Goal: Check status: Check status

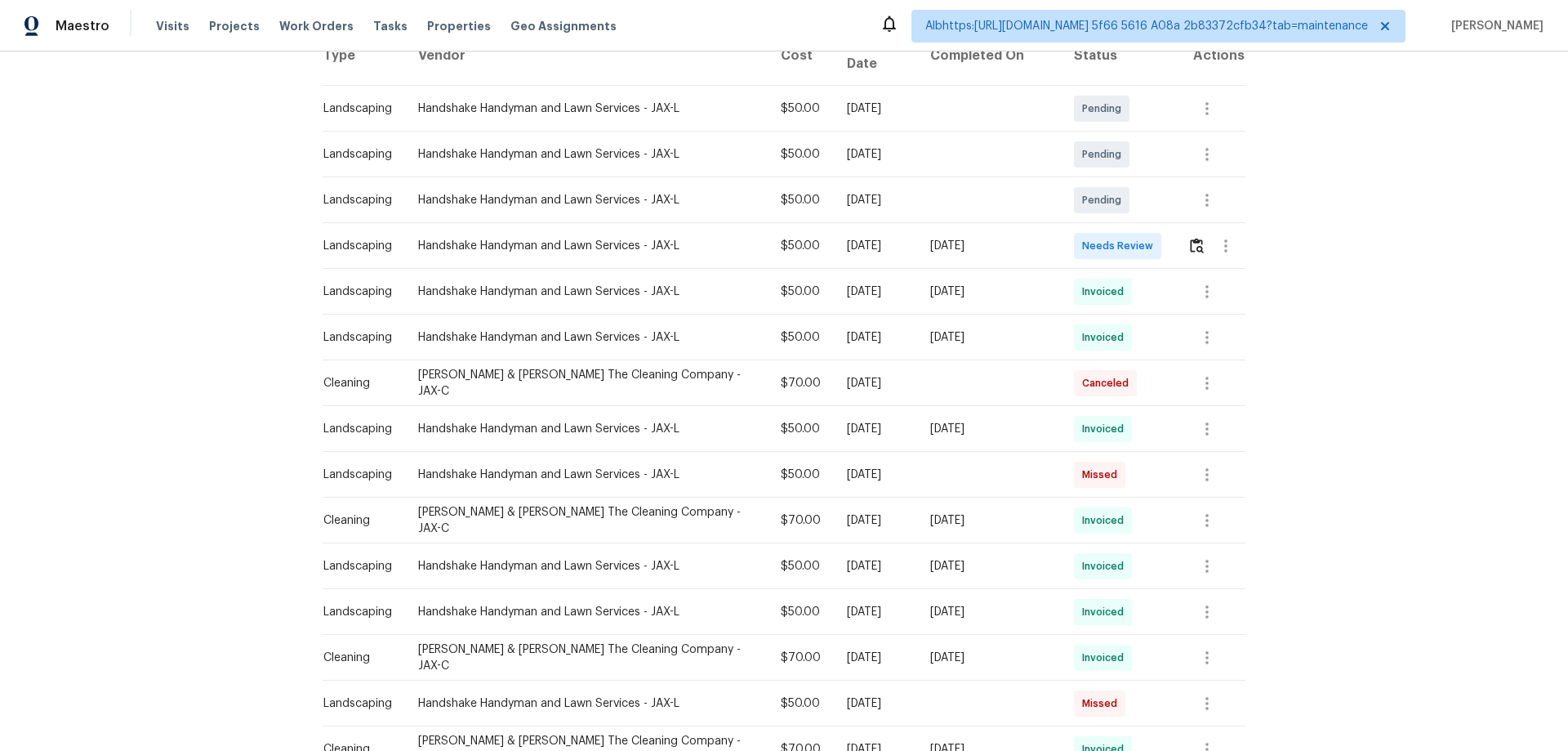
scroll to position [327, 0]
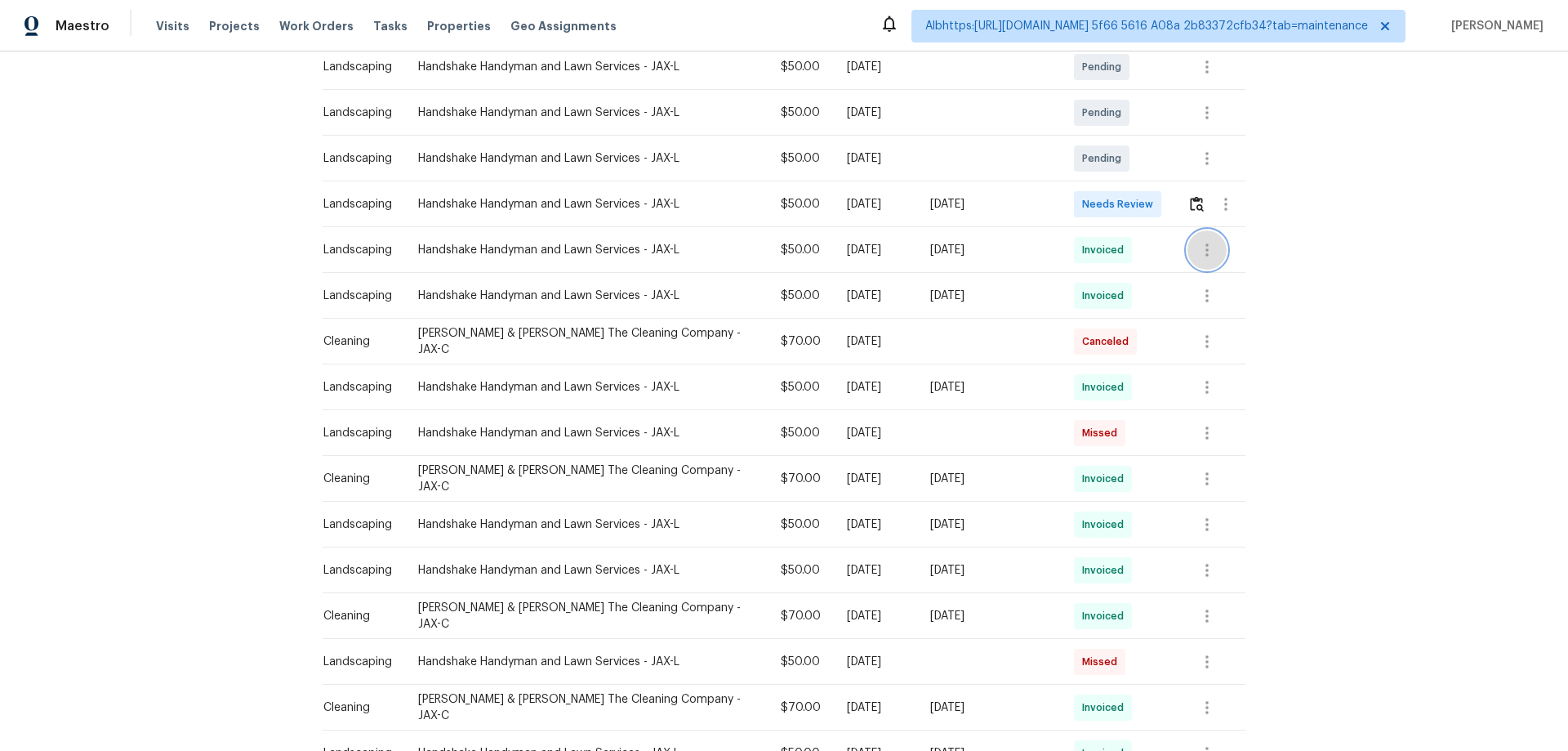
click at [1198, 240] on icon "button" at bounding box center [1207, 250] width 20 height 20
click at [1188, 269] on li "View details" at bounding box center [1236, 264] width 114 height 27
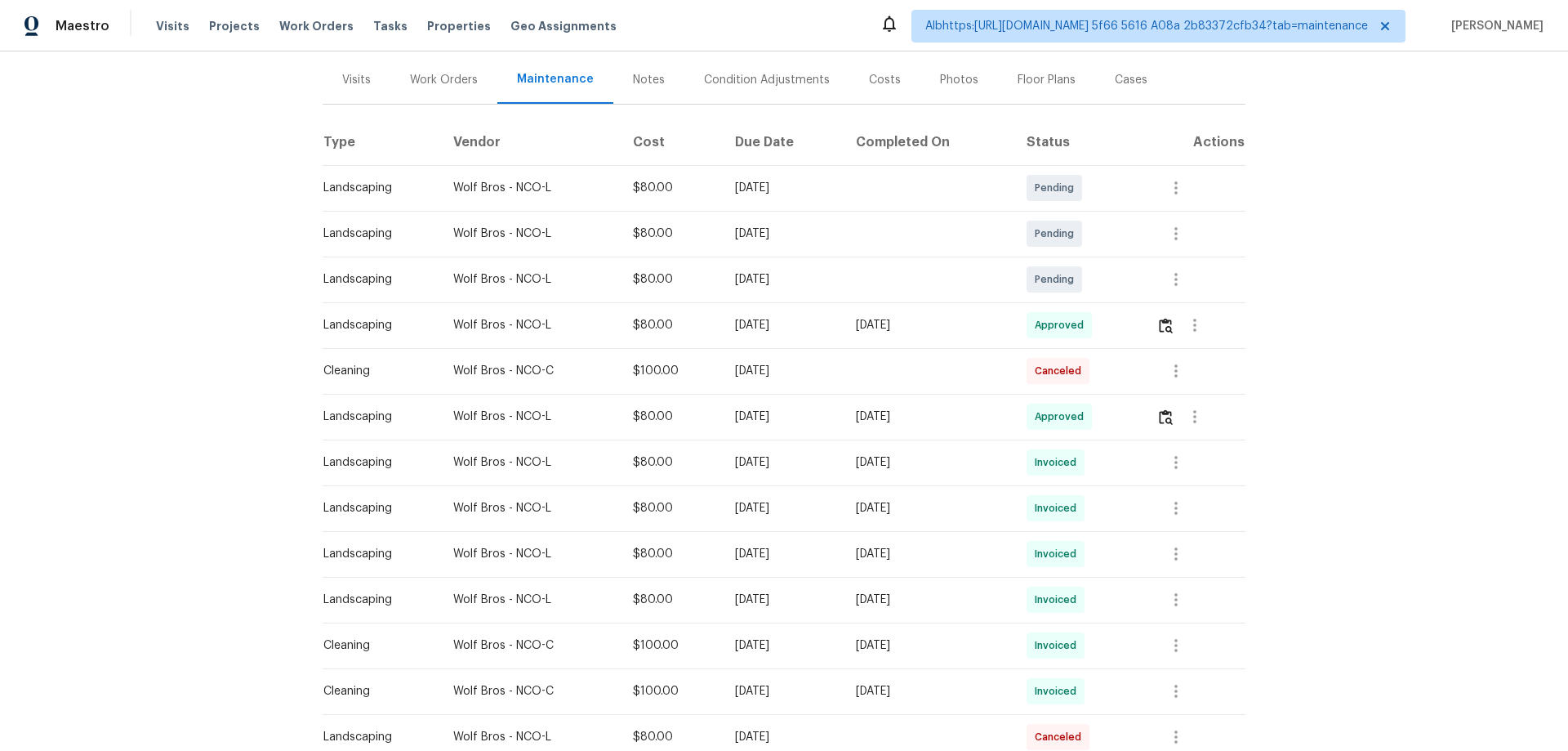
scroll to position [163, 0]
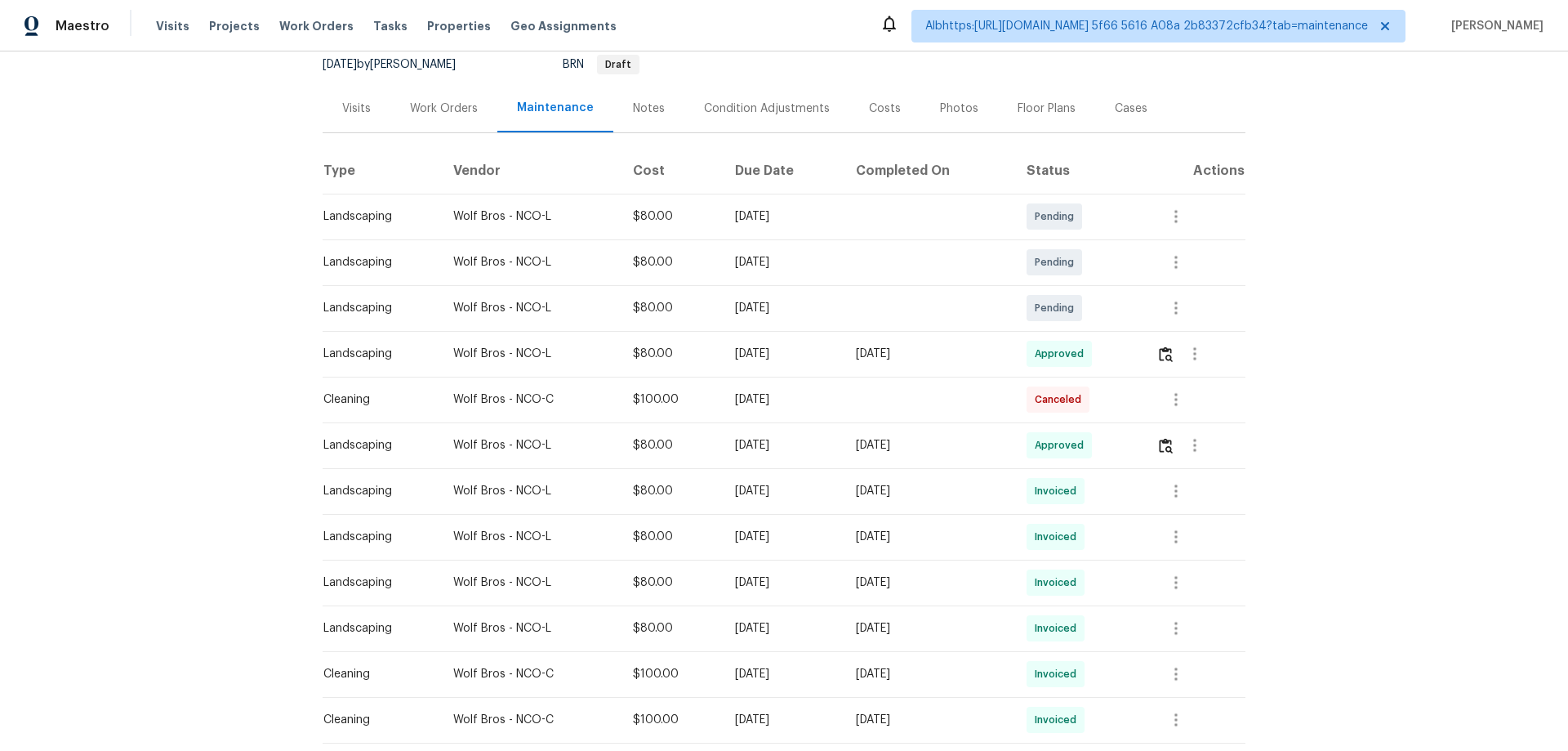
drag, startPoint x: 890, startPoint y: 353, endPoint x: 822, endPoint y: 366, distance: 69.2
click at [826, 366] on tr "Landscaping Wolf Bros - NCO-L $80.00 Mon, Sep 22 2025 Sat, Sep 27 2025 Approved" at bounding box center [784, 353] width 923 height 46
click at [1163, 355] on img "button" at bounding box center [1165, 354] width 14 height 16
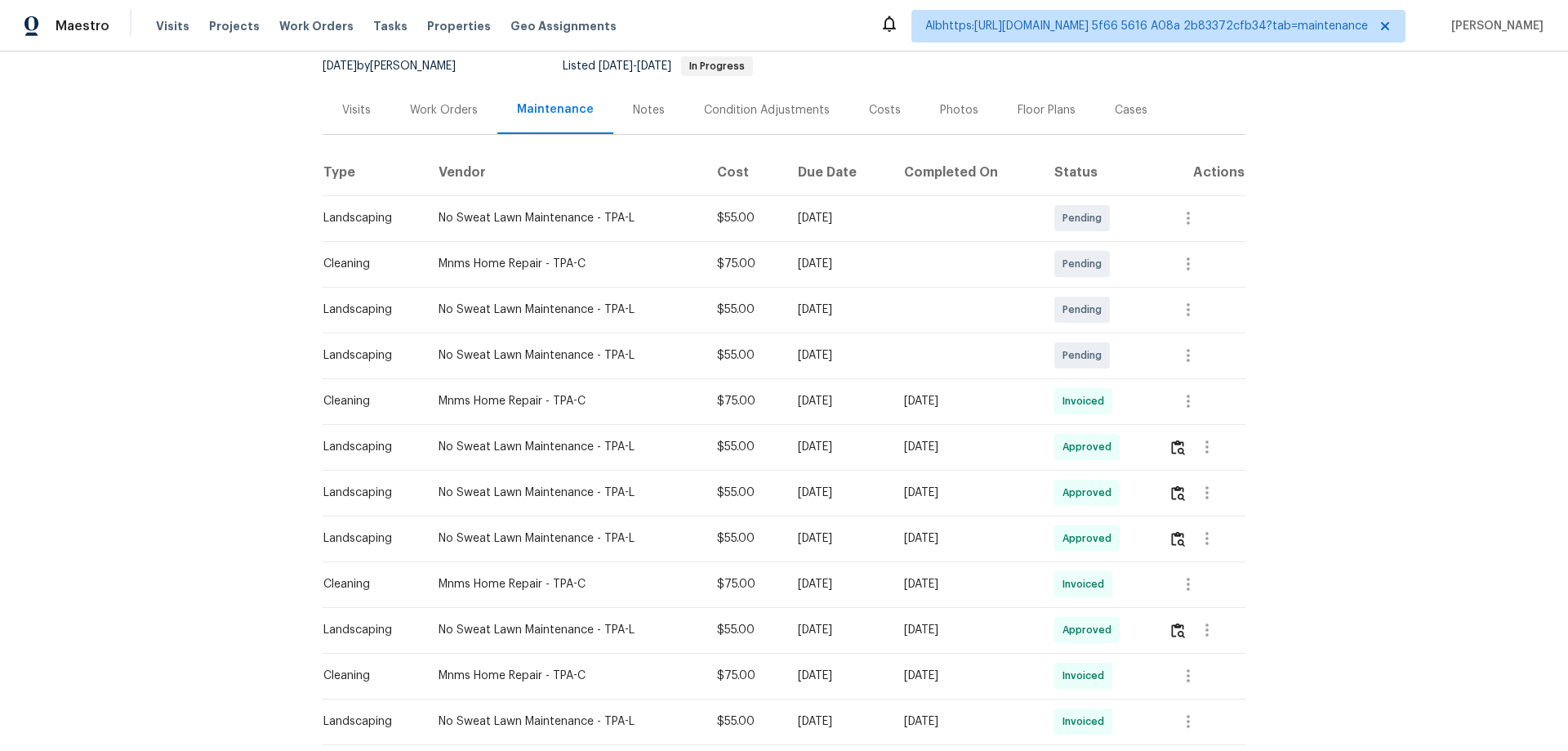
scroll to position [163, 0]
click at [845, 414] on tbody "Landscaping No Sweat Lawn Maintenance - TPA-L $55.00 [DATE] Pending Cleaning Mn…" at bounding box center [784, 652] width 923 height 915
click at [1180, 440] on img "button" at bounding box center [1178, 445] width 14 height 16
